Goal: Task Accomplishment & Management: Complete application form

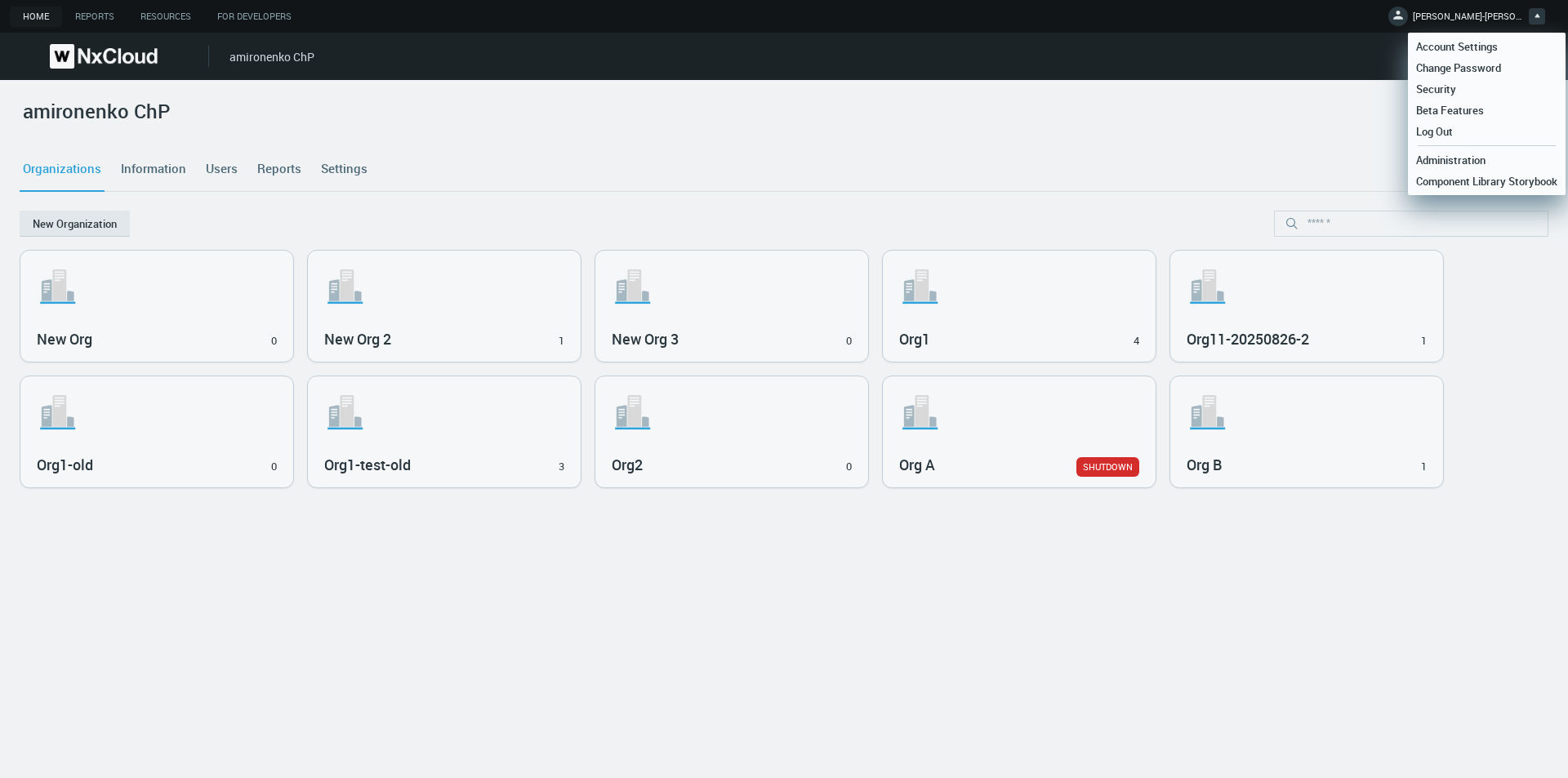
drag, startPoint x: 1442, startPoint y: 126, endPoint x: 1434, endPoint y: 125, distance: 8.1
click at [1441, 126] on span "Log Out" at bounding box center [1434, 132] width 53 height 14
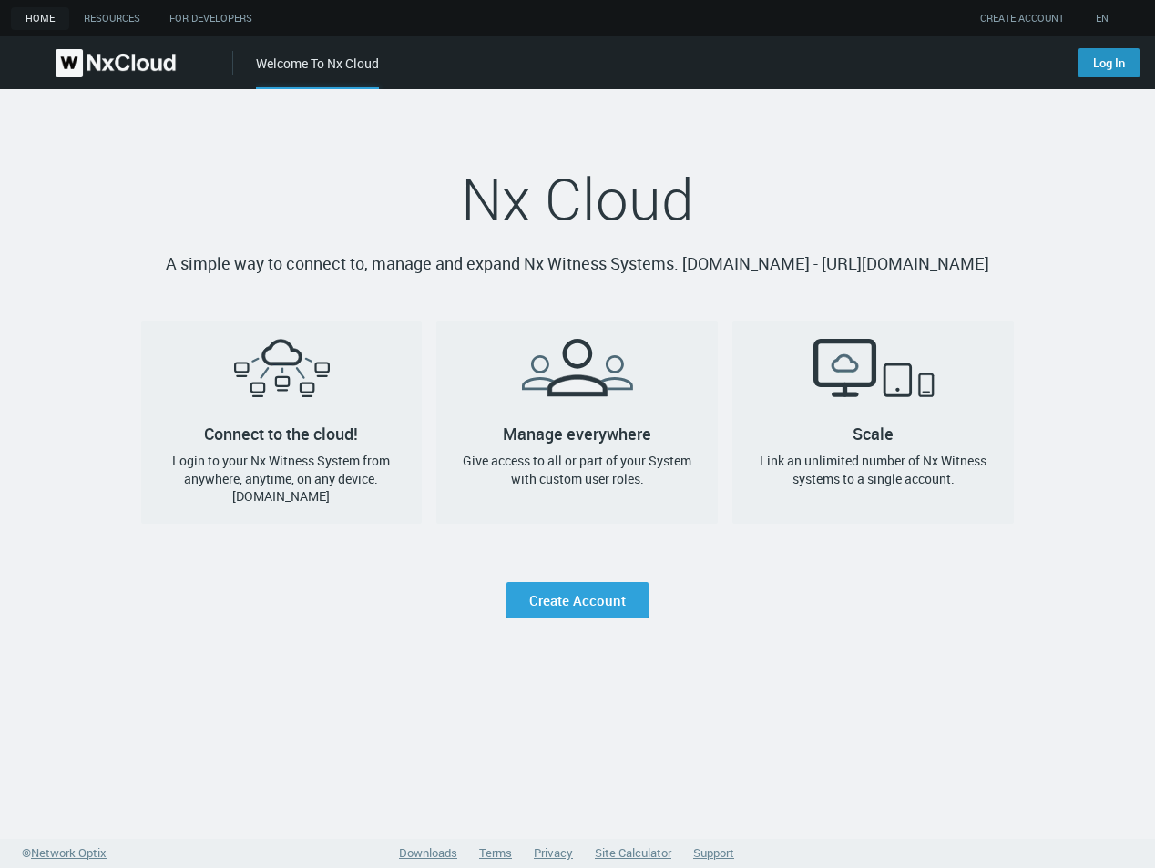
click at [1104, 59] on link "Log In" at bounding box center [1109, 62] width 61 height 29
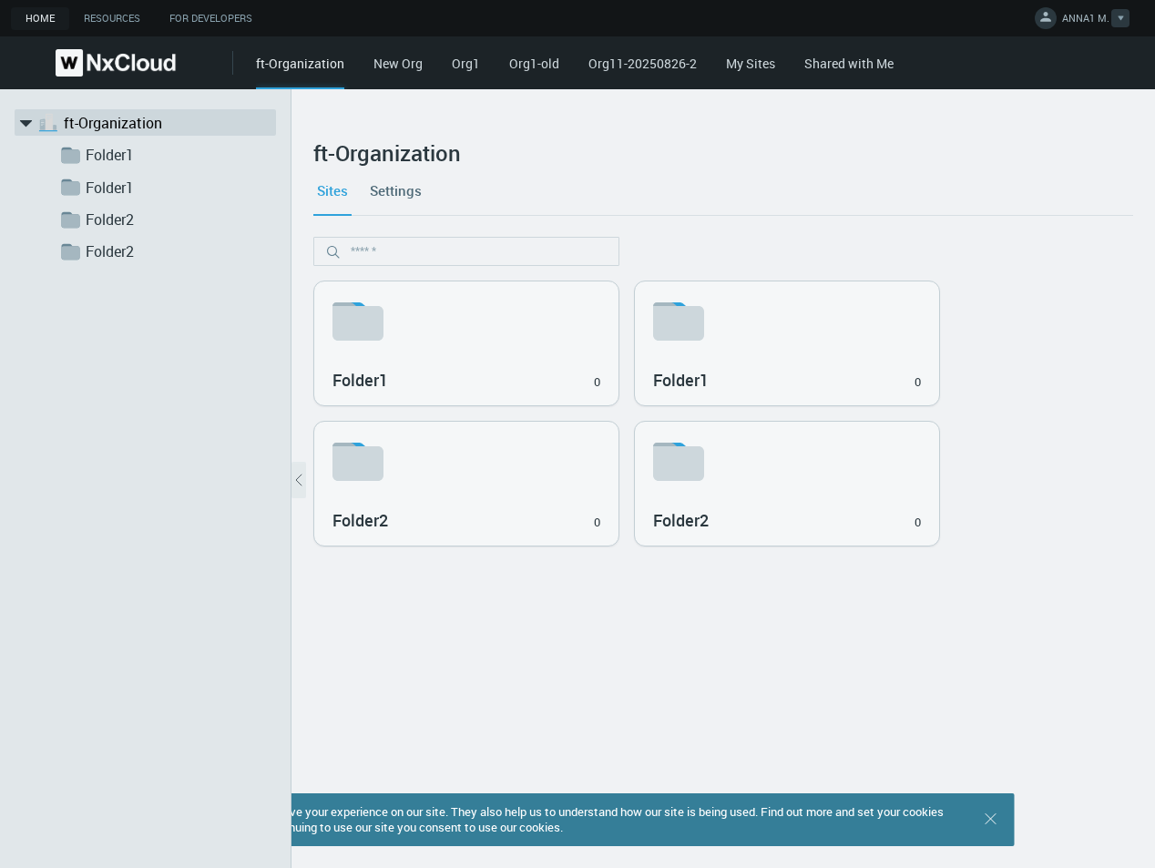
click at [1062, 22] on link "ANNA1 M." at bounding box center [1082, 21] width 95 height 22
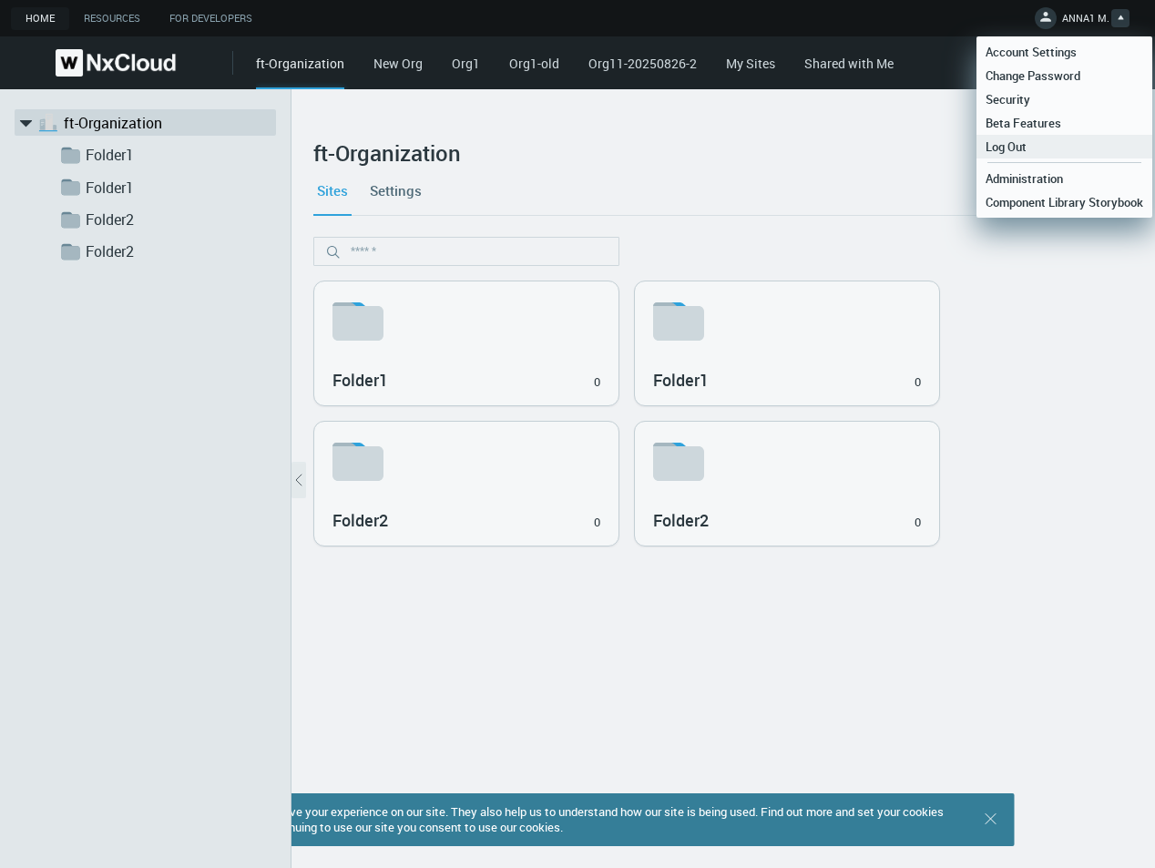
click at [1057, 143] on link "Log Out" at bounding box center [1065, 147] width 176 height 24
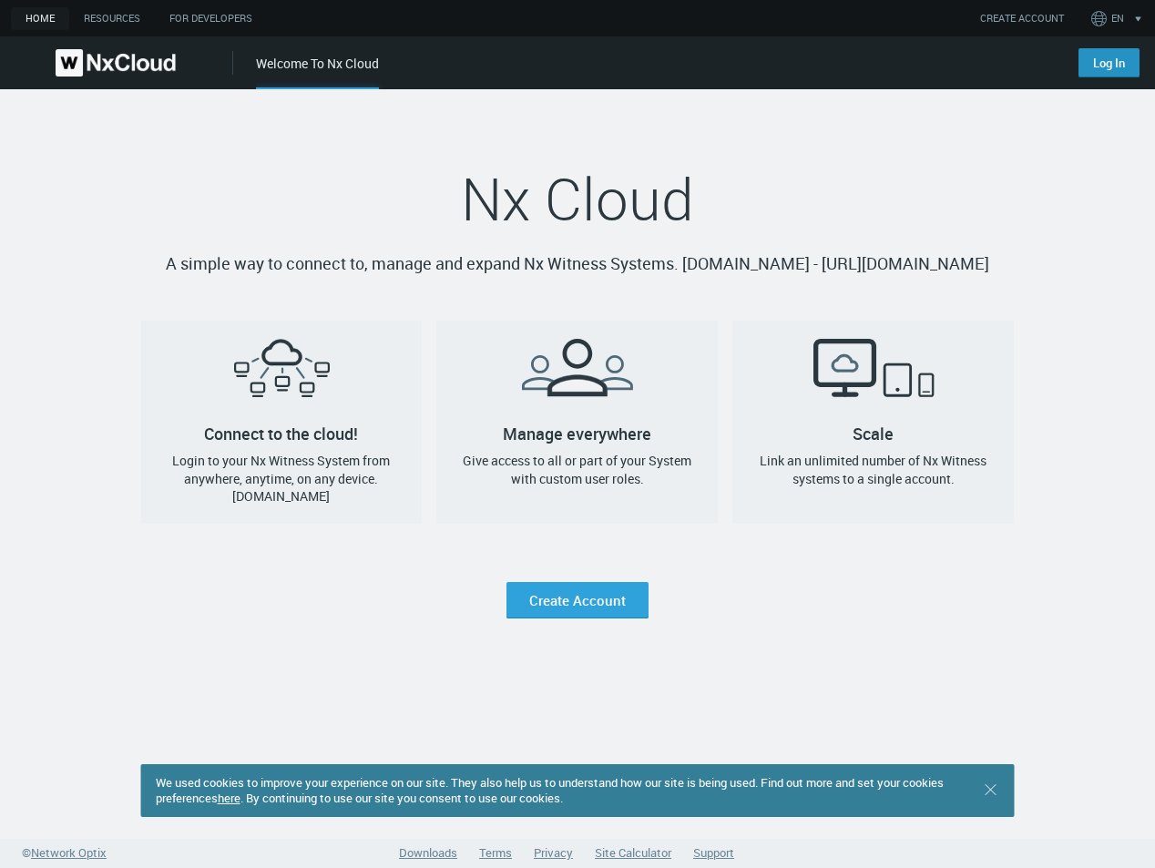
click at [1116, 66] on link "Log In" at bounding box center [1109, 62] width 61 height 29
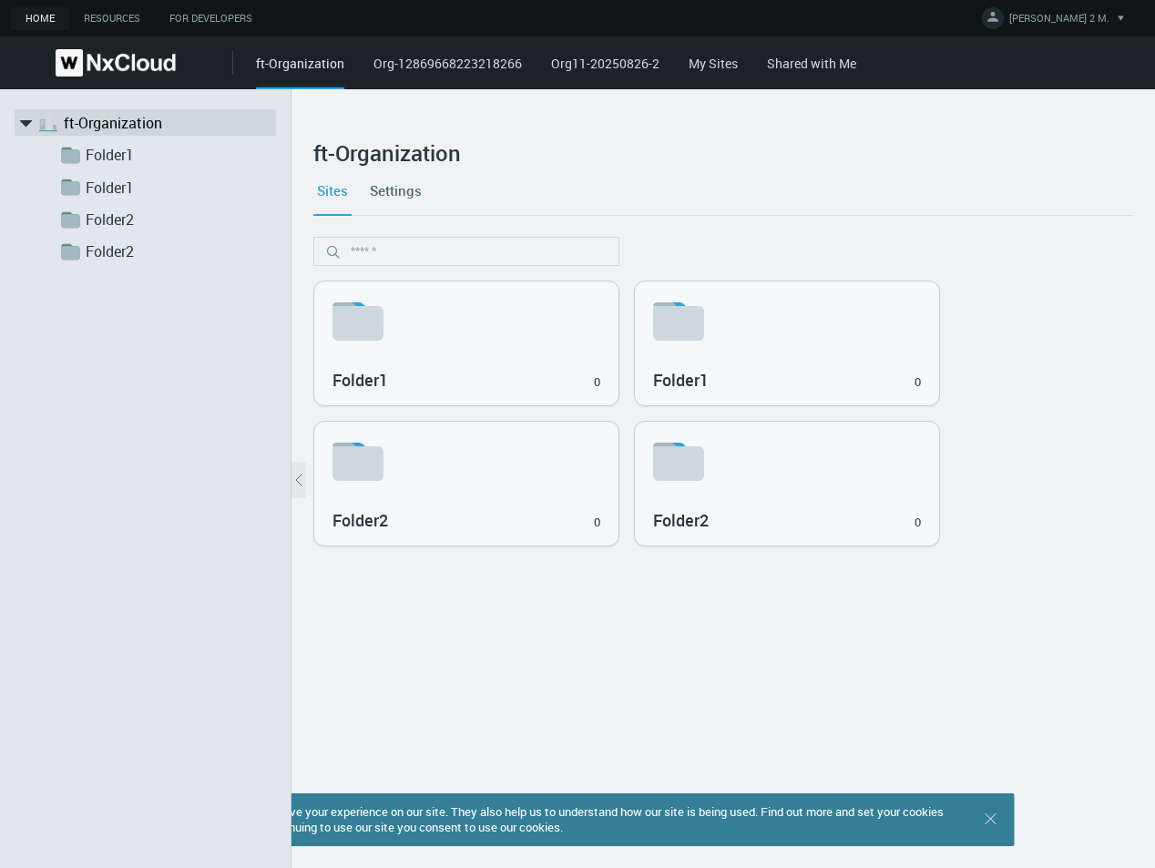
click at [160, 544] on div ".st1{fill:var(--svg-placeholder-elm2-color);} .st2{fill:var(--brand-core);} .st…" at bounding box center [146, 478] width 292 height 779
click at [1089, 19] on span "ANNA 2 M." at bounding box center [1060, 21] width 100 height 21
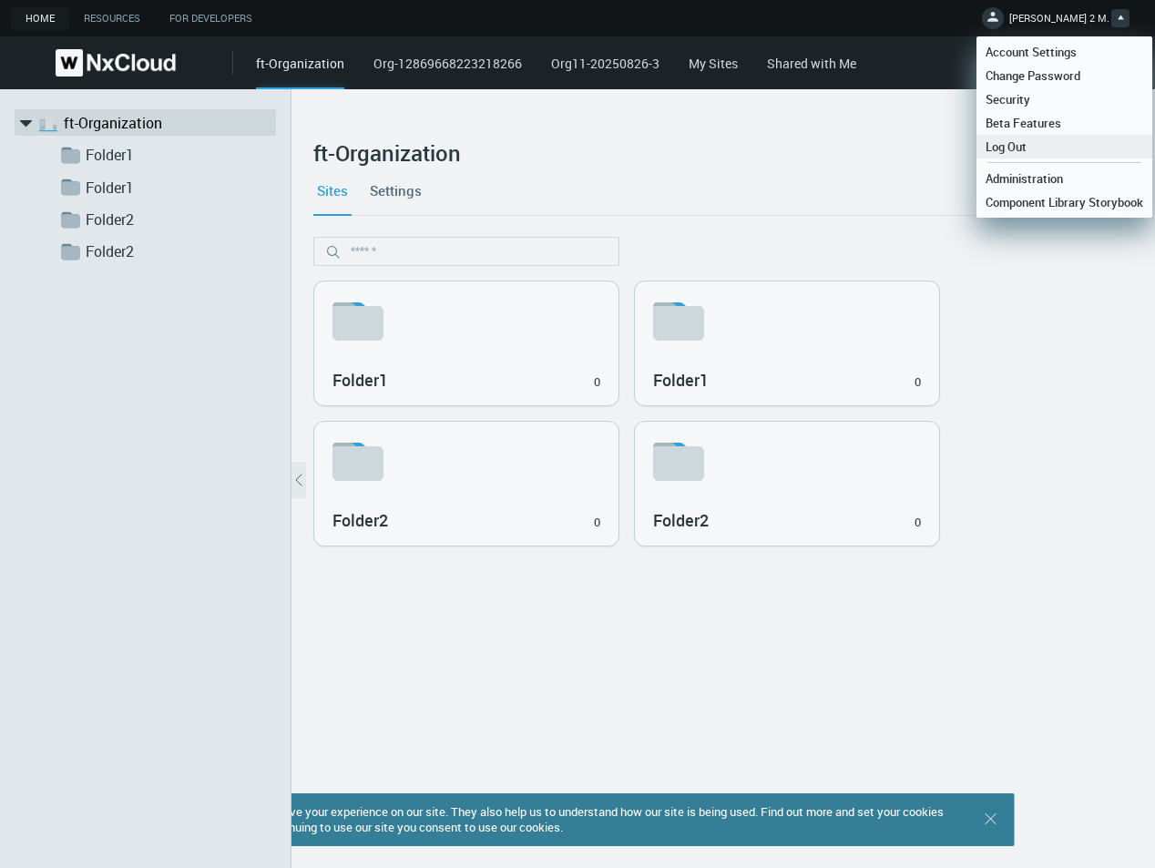
click at [1063, 140] on link "Log Out" at bounding box center [1065, 147] width 176 height 24
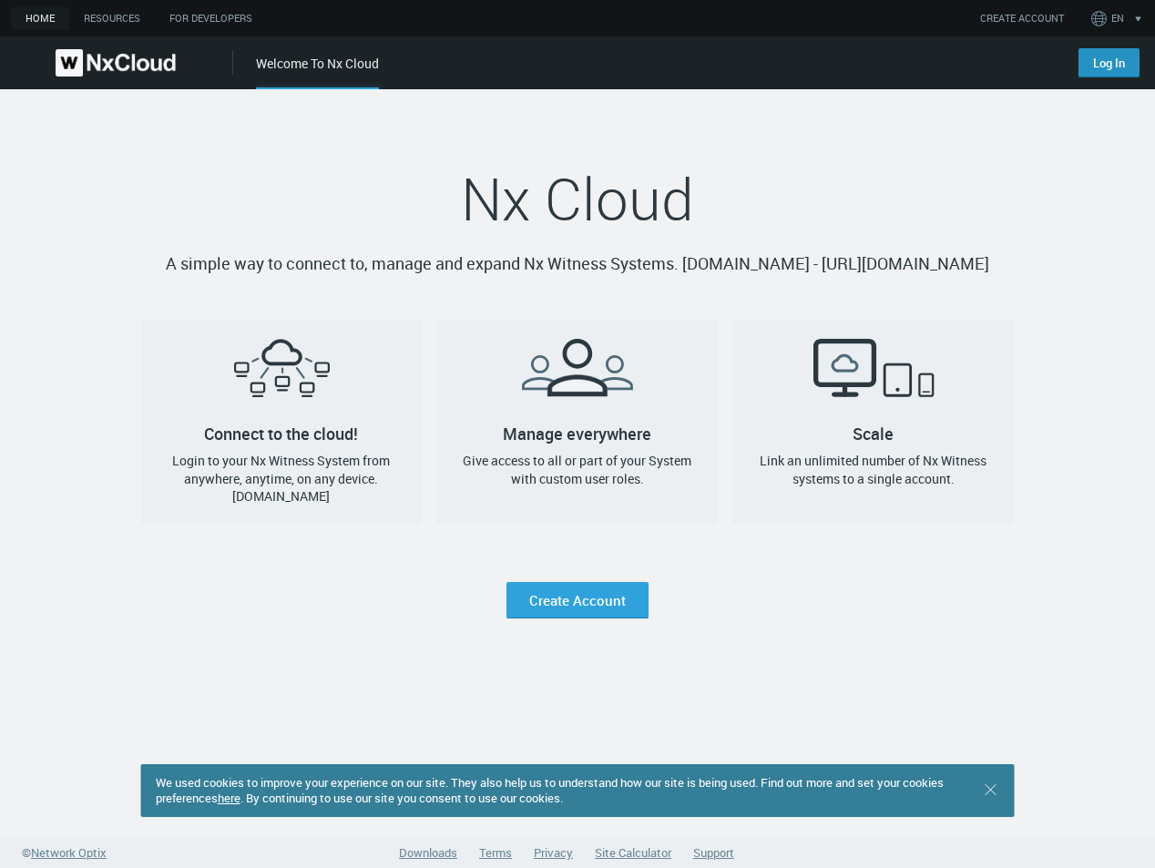
click at [1124, 66] on link "Log In" at bounding box center [1109, 62] width 61 height 29
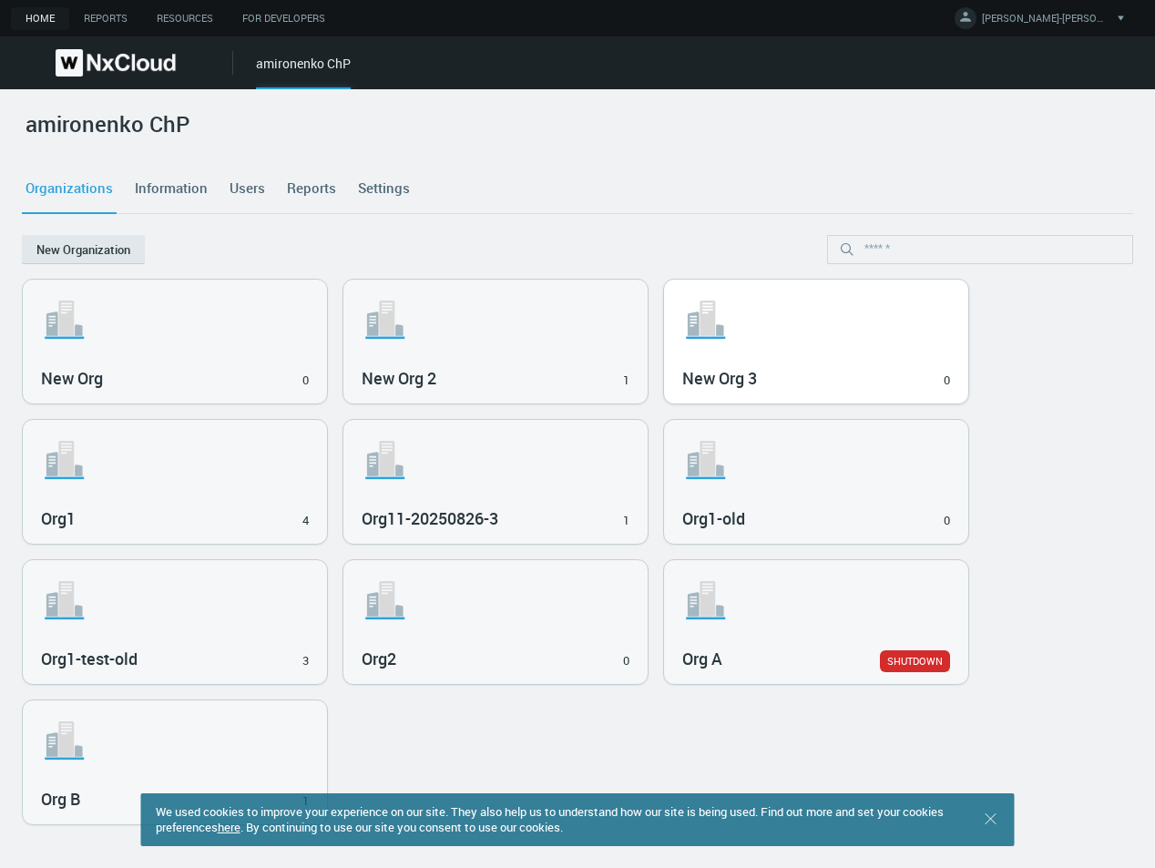
click at [794, 324] on svg-icon ".st1{fill:var(--svg-placeholder-elm2-color);} .st2{fill:var(--brand-core);} .st…" at bounding box center [817, 320] width 268 height 58
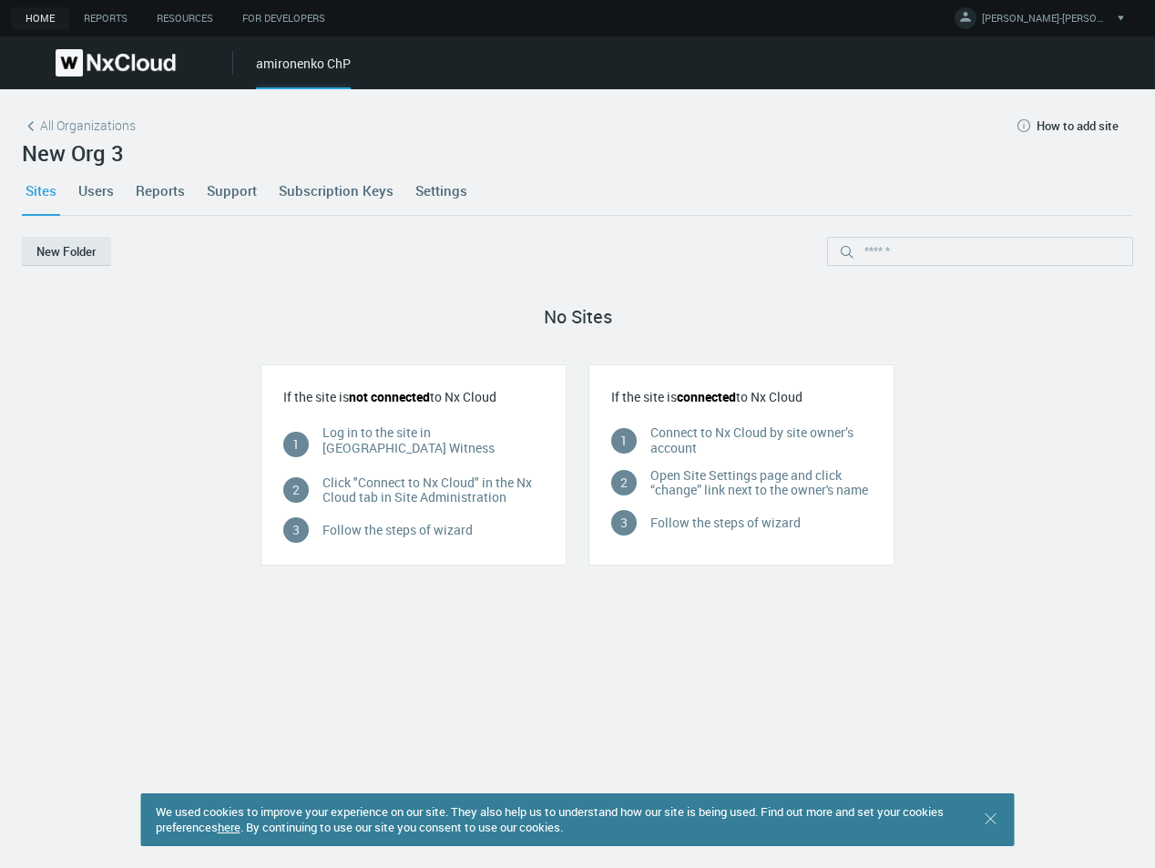
click at [87, 190] on link "Users" at bounding box center [96, 190] width 43 height 49
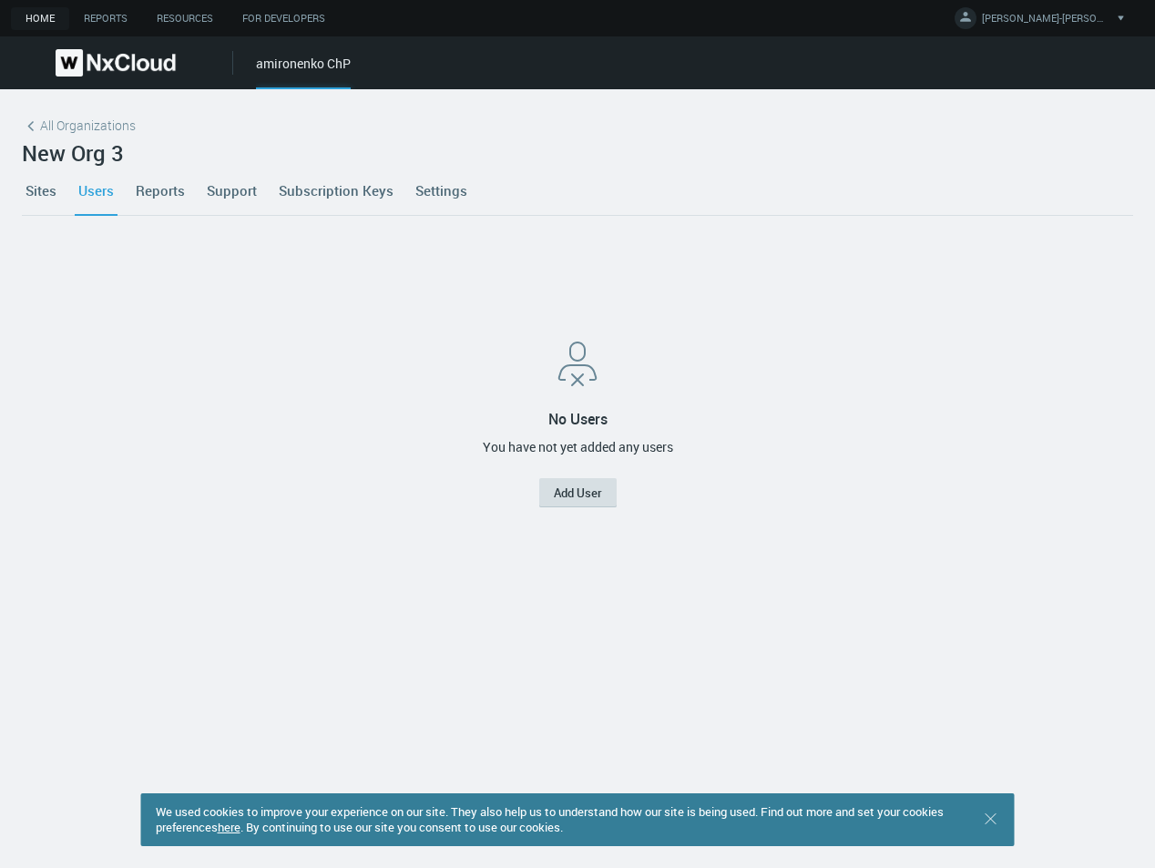
click at [593, 499] on button "Add User" at bounding box center [577, 492] width 77 height 29
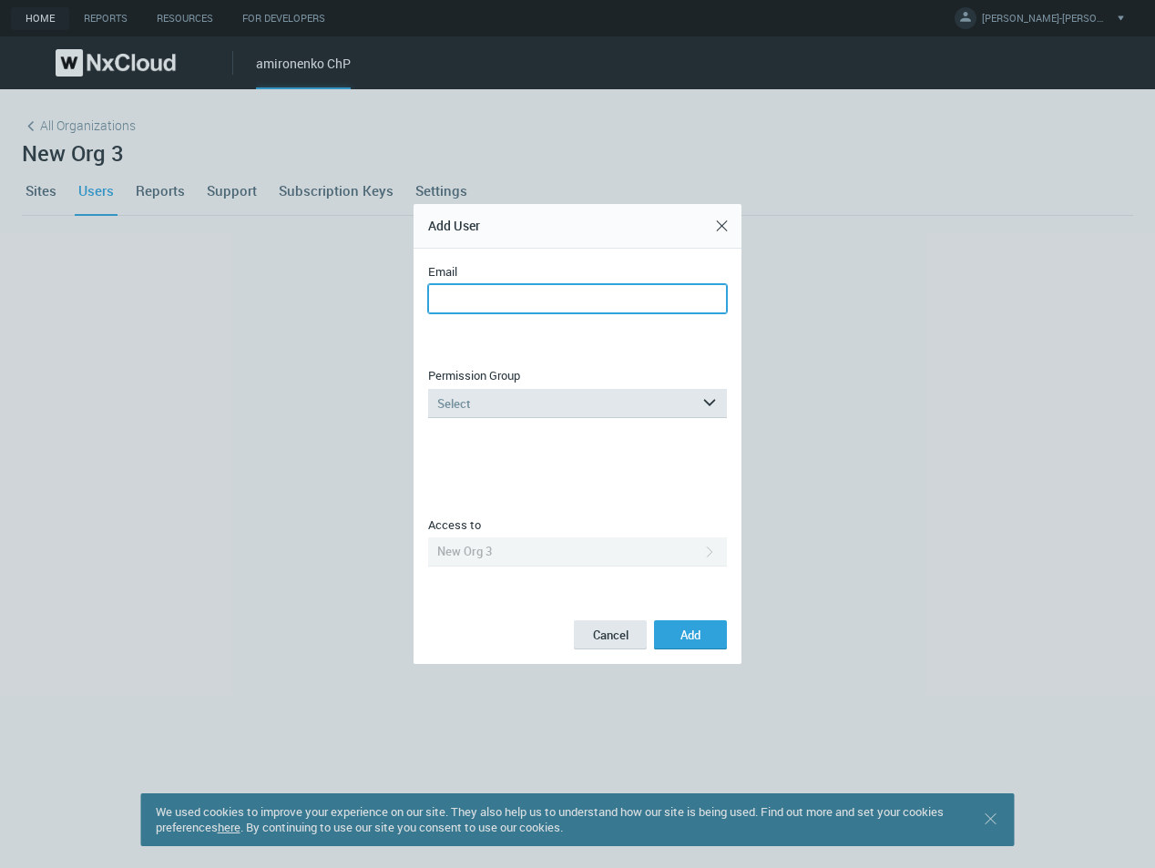
click at [514, 308] on input "Email" at bounding box center [577, 298] width 299 height 29
click at [537, 291] on input "**********" at bounding box center [577, 298] width 299 height 29
type input "**********"
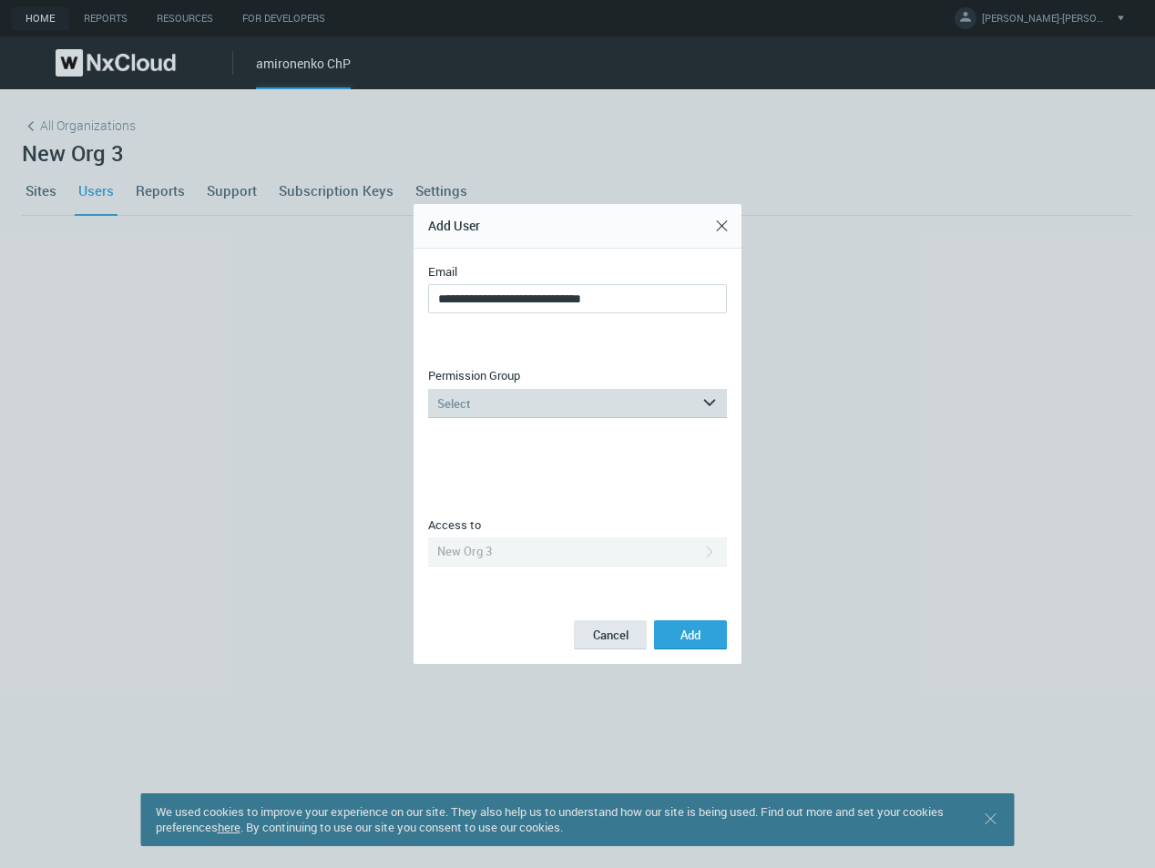
click at [467, 414] on div "Select" at bounding box center [564, 403] width 273 height 29
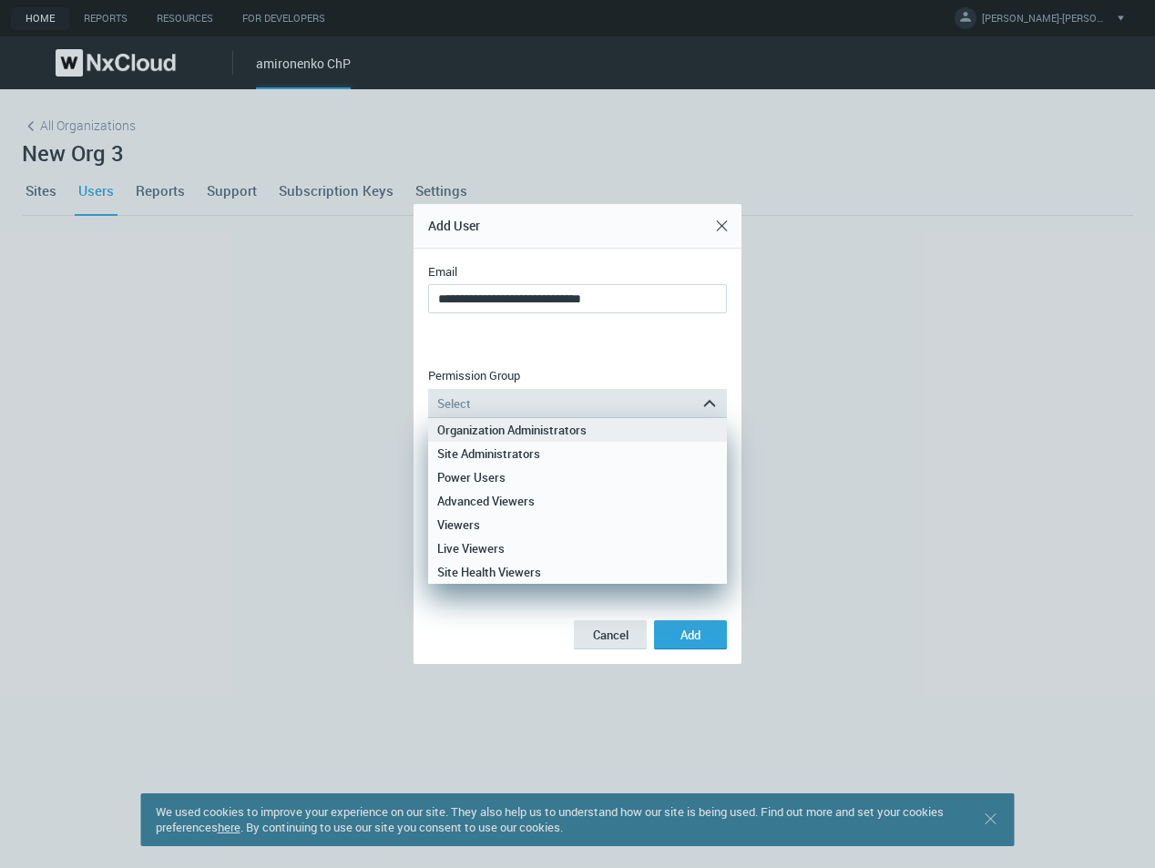
click at [468, 437] on div "Organization Administrators" at bounding box center [577, 430] width 281 height 24
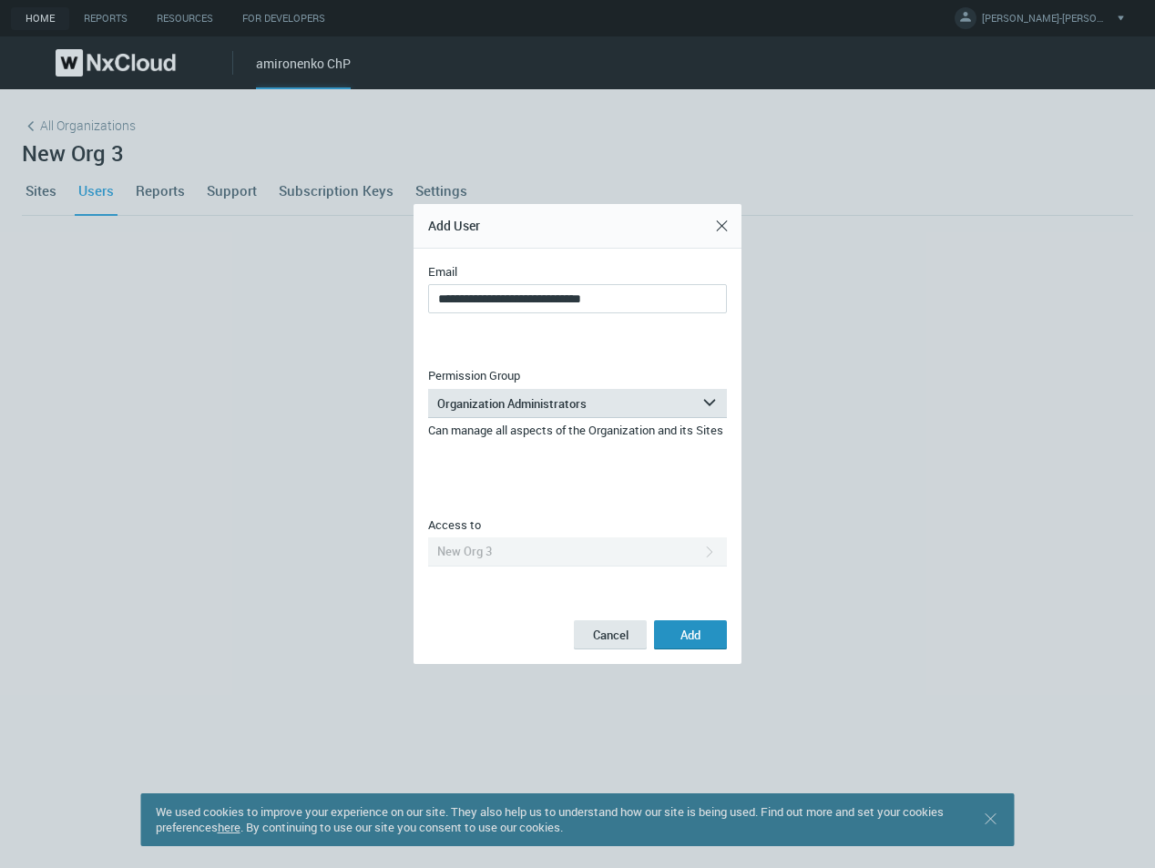
click at [683, 628] on span "Add" at bounding box center [691, 635] width 20 height 16
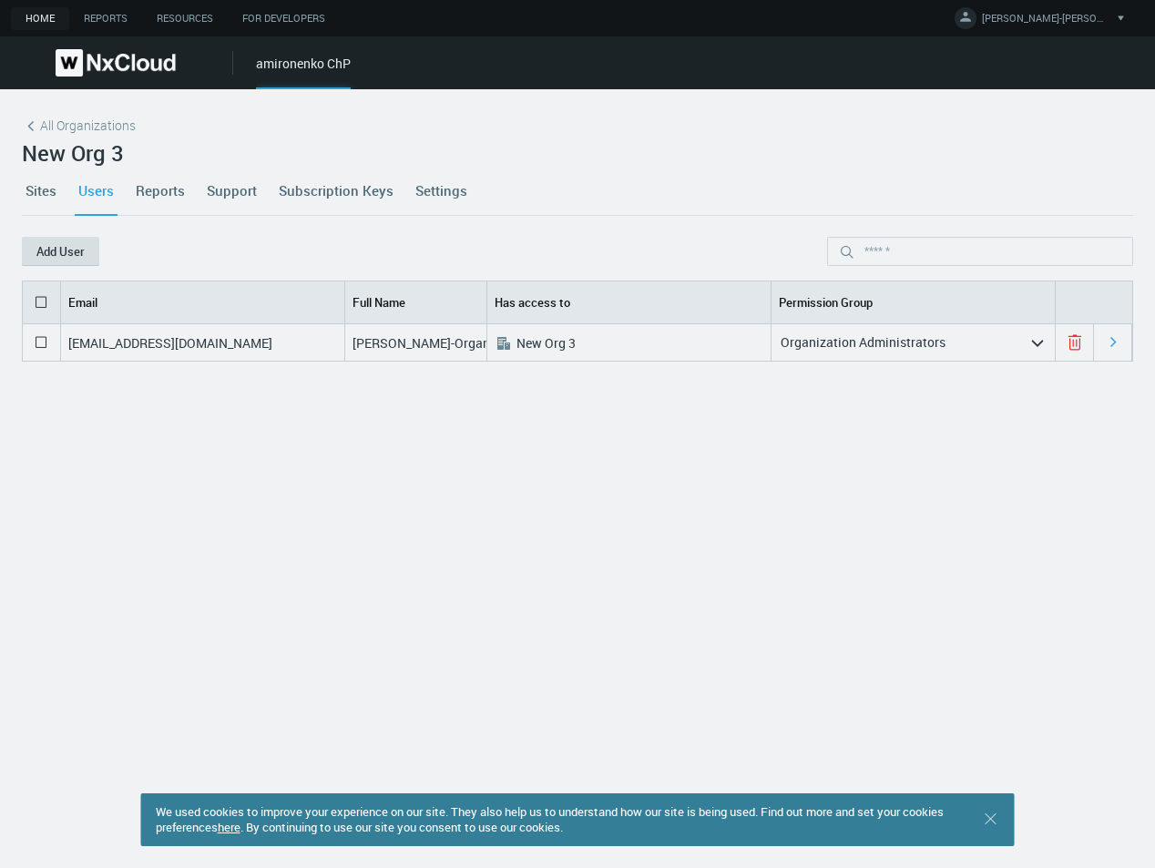
click at [59, 249] on button "Add User" at bounding box center [60, 251] width 77 height 29
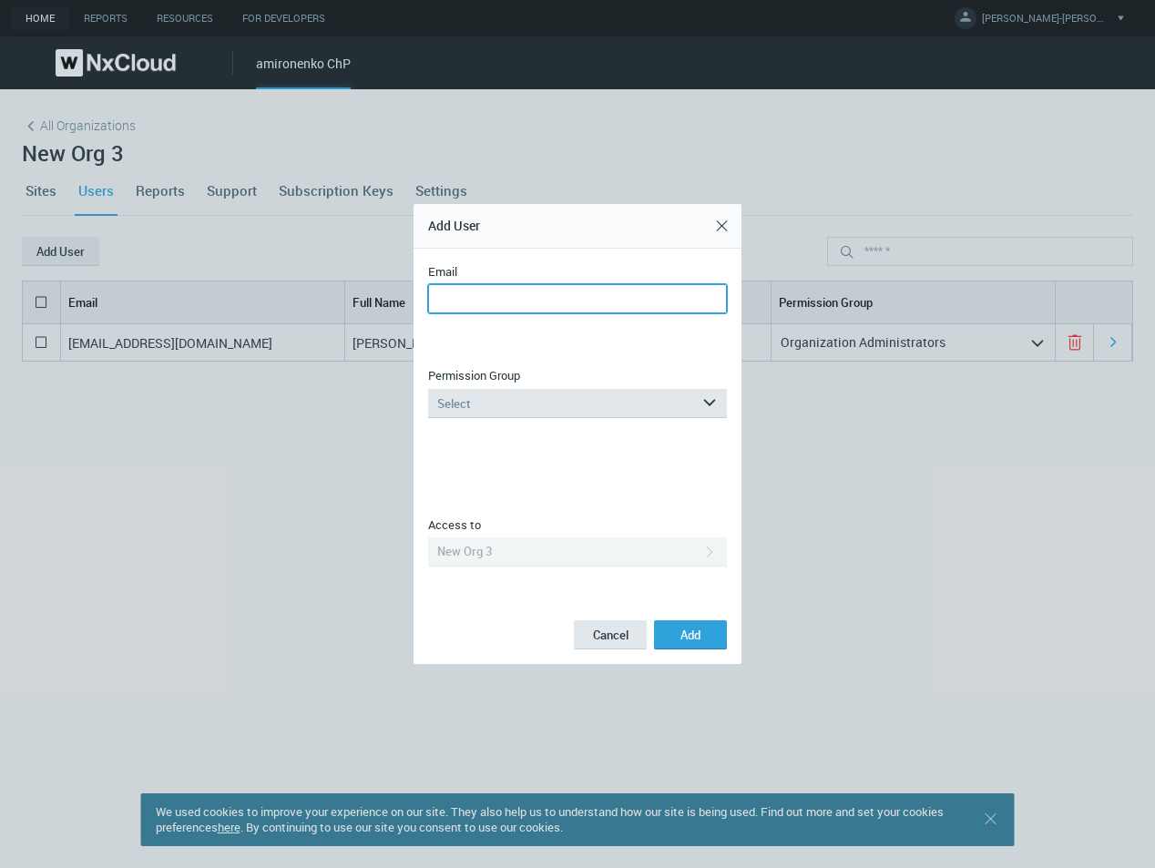
click at [542, 297] on input "Email" at bounding box center [577, 298] width 299 height 29
type input "**********"
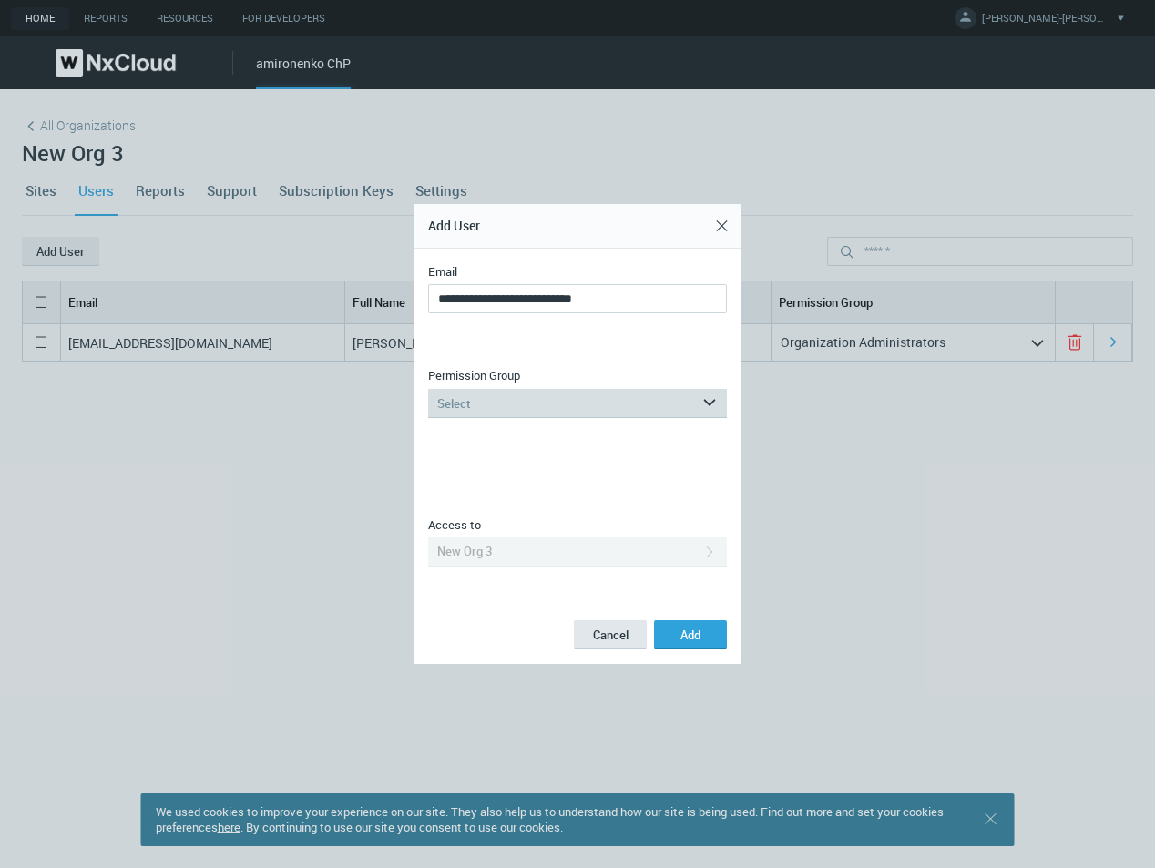
click at [559, 397] on div "Select" at bounding box center [564, 403] width 273 height 29
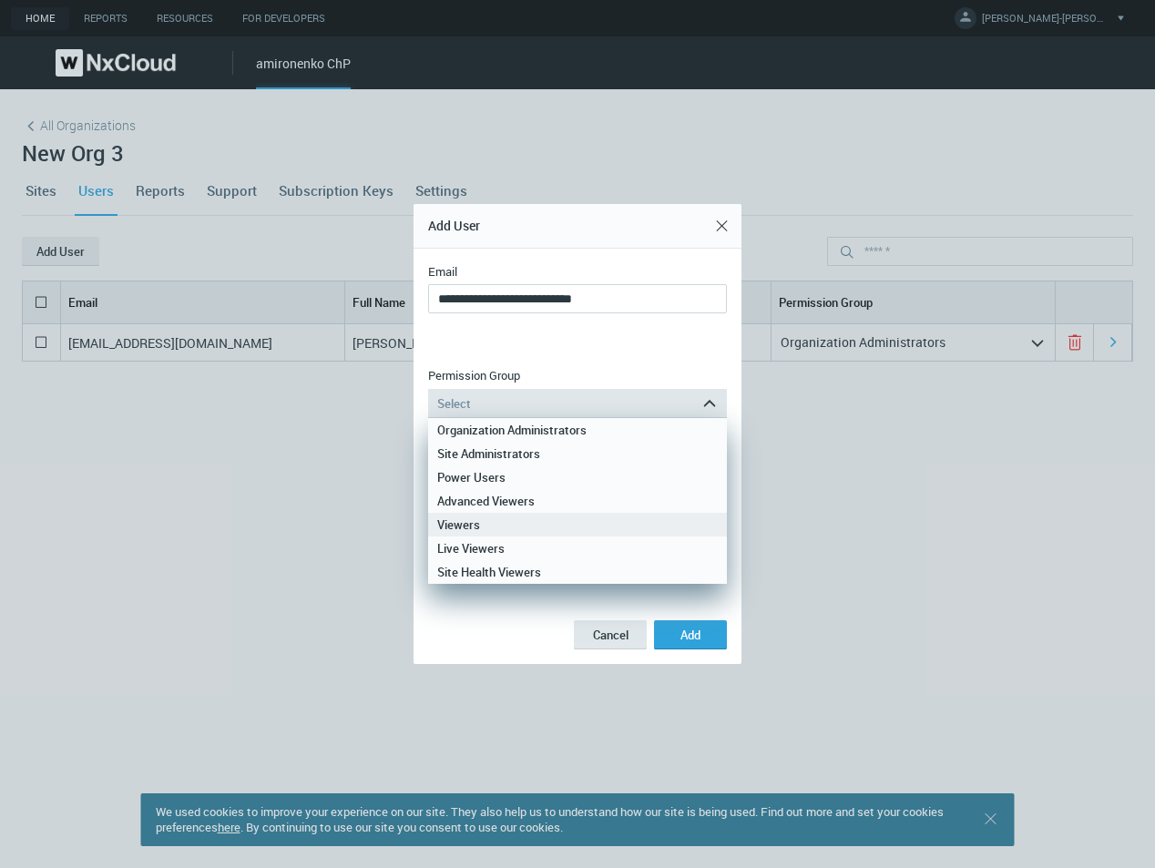
click at [506, 520] on div "Viewers" at bounding box center [577, 525] width 281 height 24
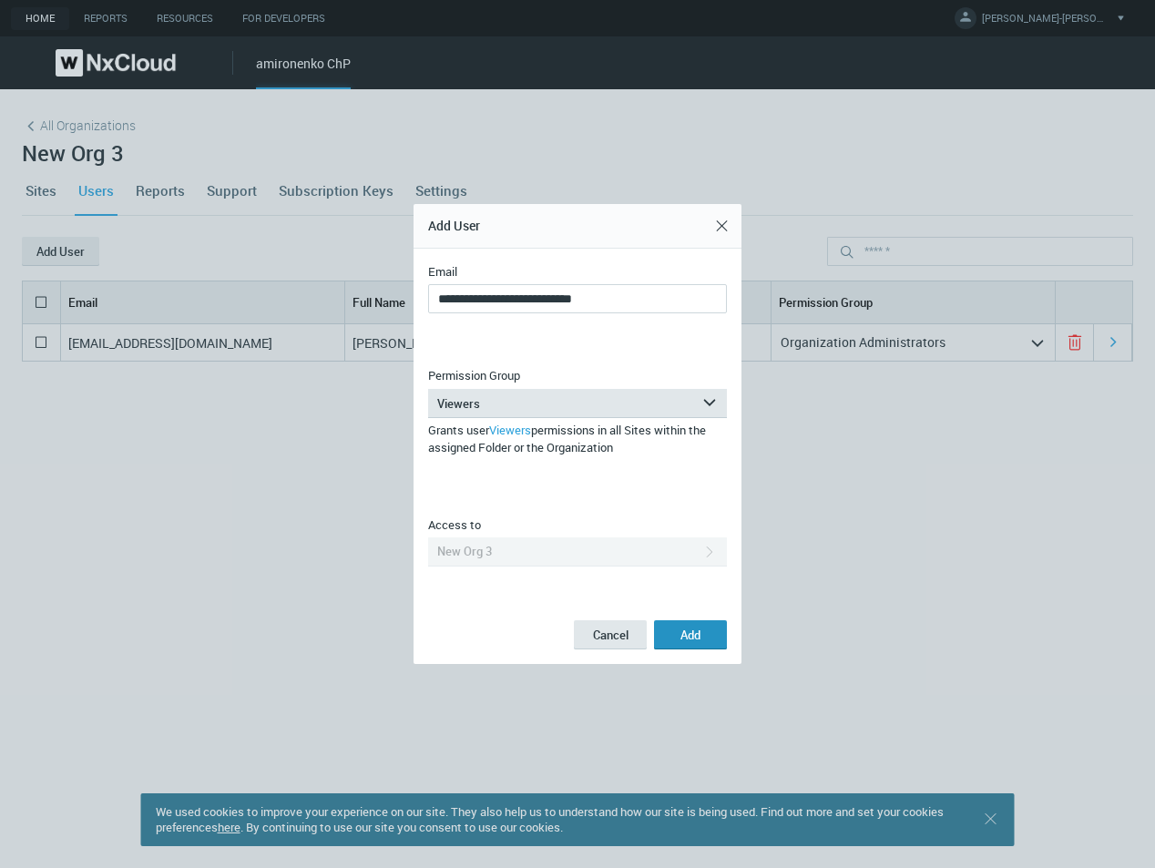
click at [712, 632] on button "Add" at bounding box center [690, 635] width 73 height 29
